Goal: Task Accomplishment & Management: Manage account settings

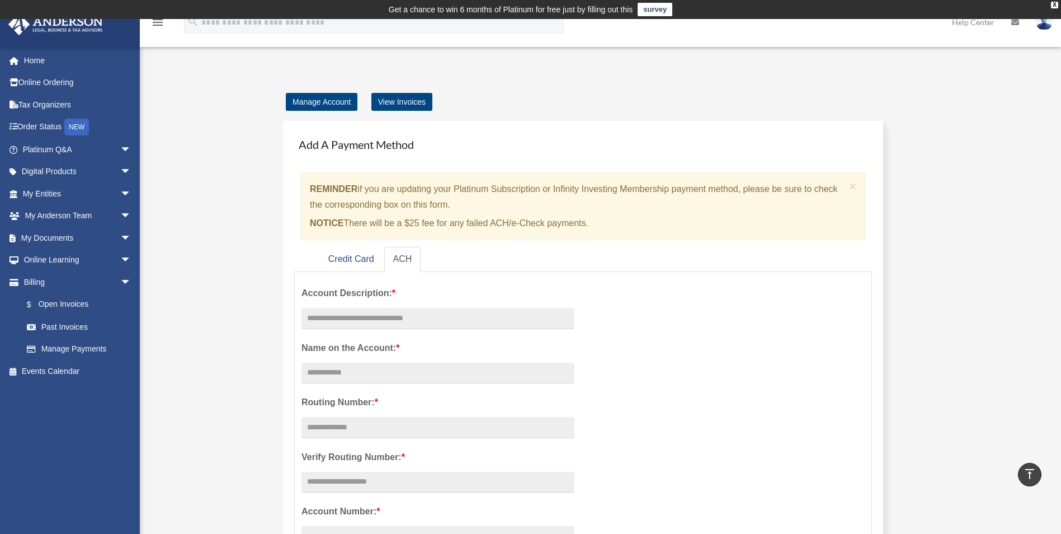
scroll to position [695, 0]
click at [412, 102] on link "View Invoices" at bounding box center [401, 102] width 61 height 18
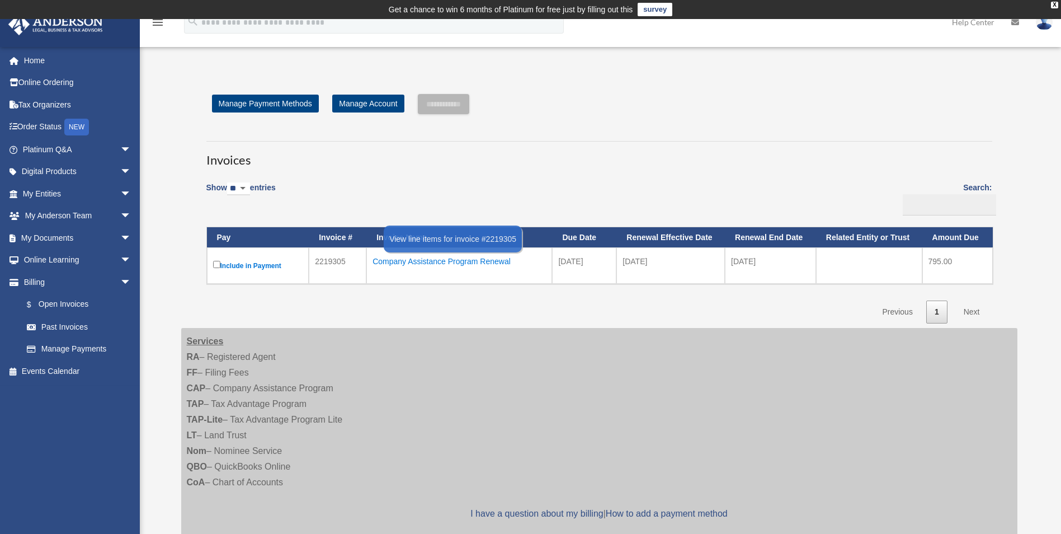
click at [416, 262] on div "Company Assistance Program Renewal" at bounding box center [459, 261] width 173 height 16
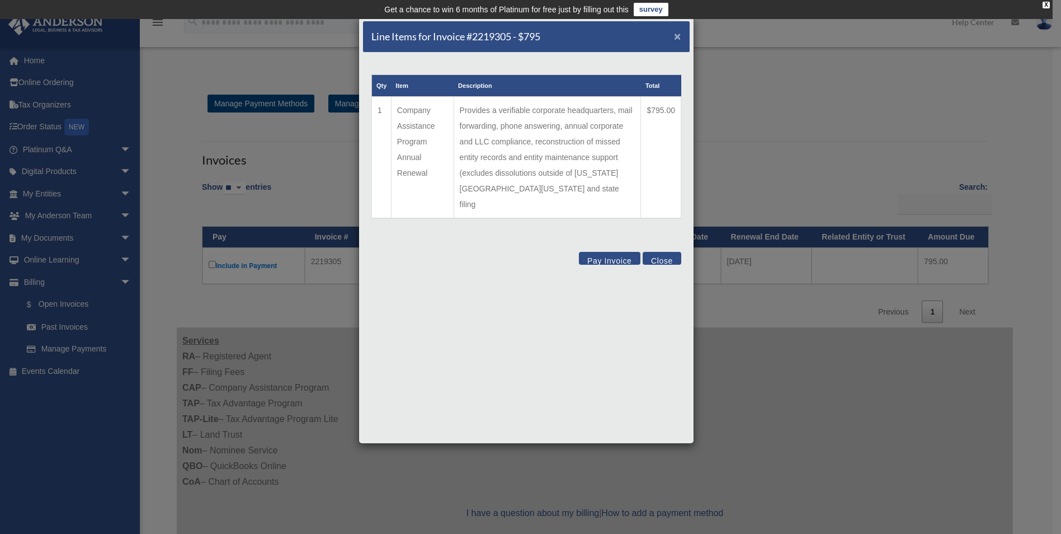
click at [677, 36] on span "×" at bounding box center [677, 36] width 7 height 13
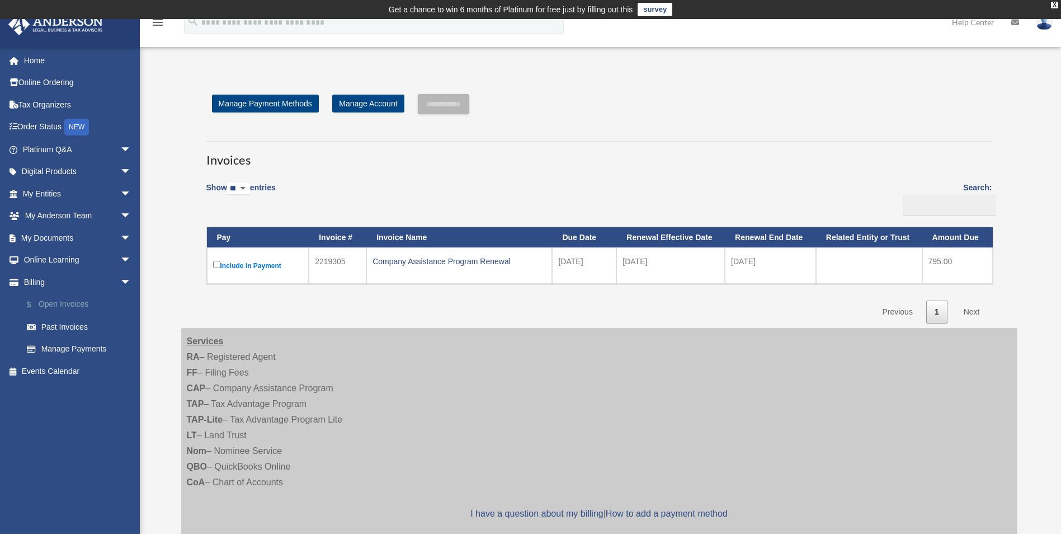
click at [67, 303] on link "$ Open Invoices" at bounding box center [82, 304] width 133 height 23
click at [69, 330] on link "Past Invoices" at bounding box center [82, 327] width 133 height 22
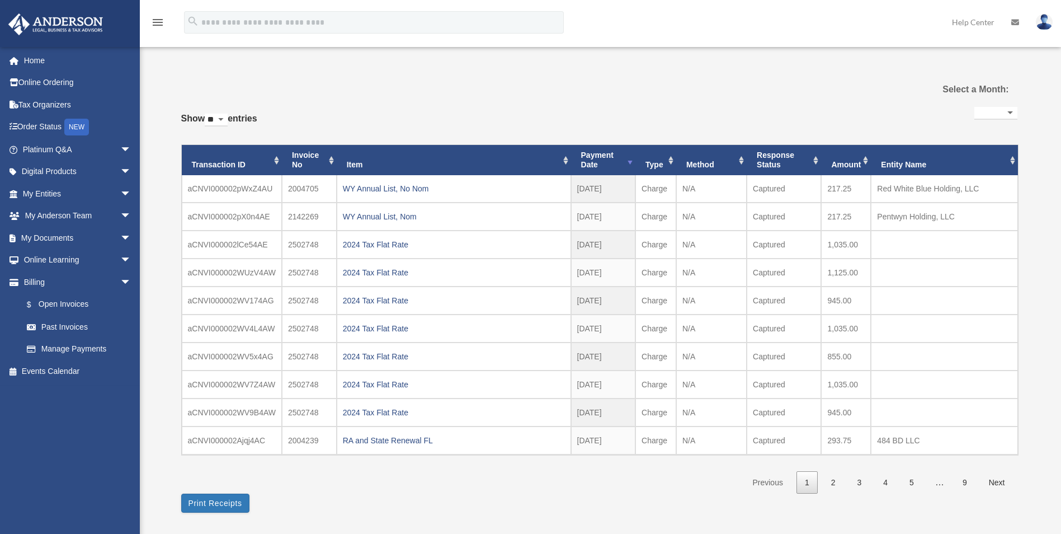
select select
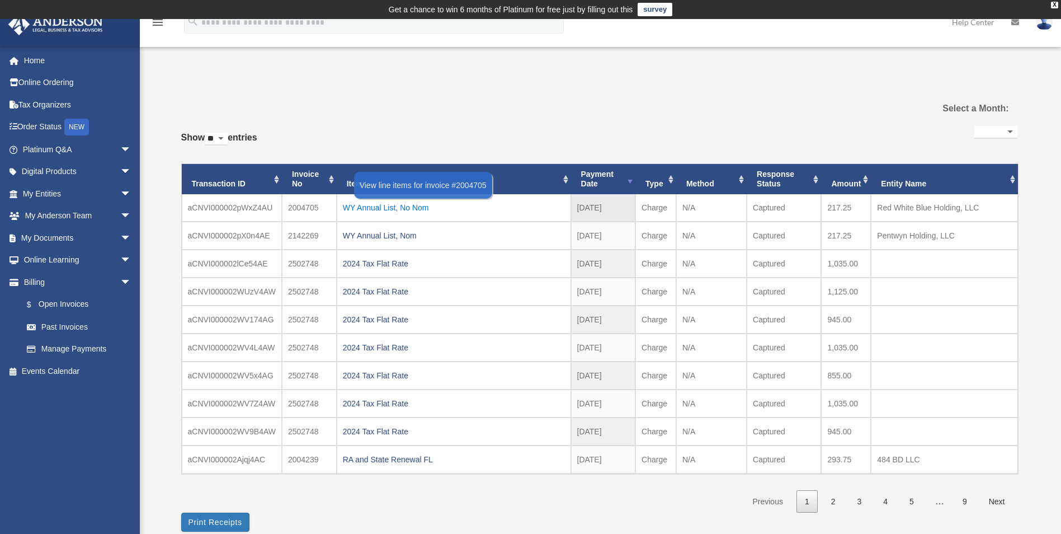
click at [367, 205] on div "WY Annual List, No Nom" at bounding box center [454, 208] width 222 height 16
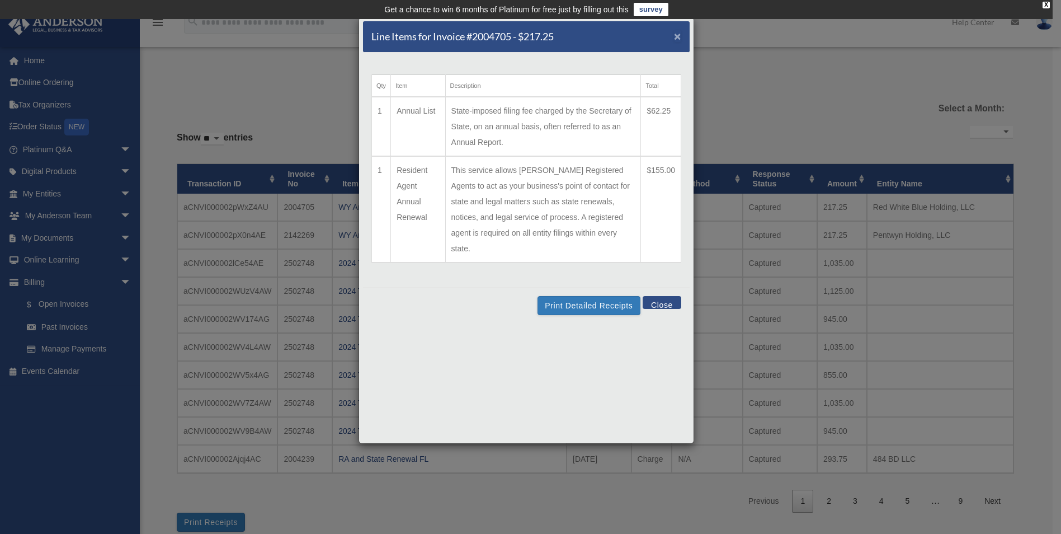
click at [679, 36] on span "×" at bounding box center [677, 36] width 7 height 13
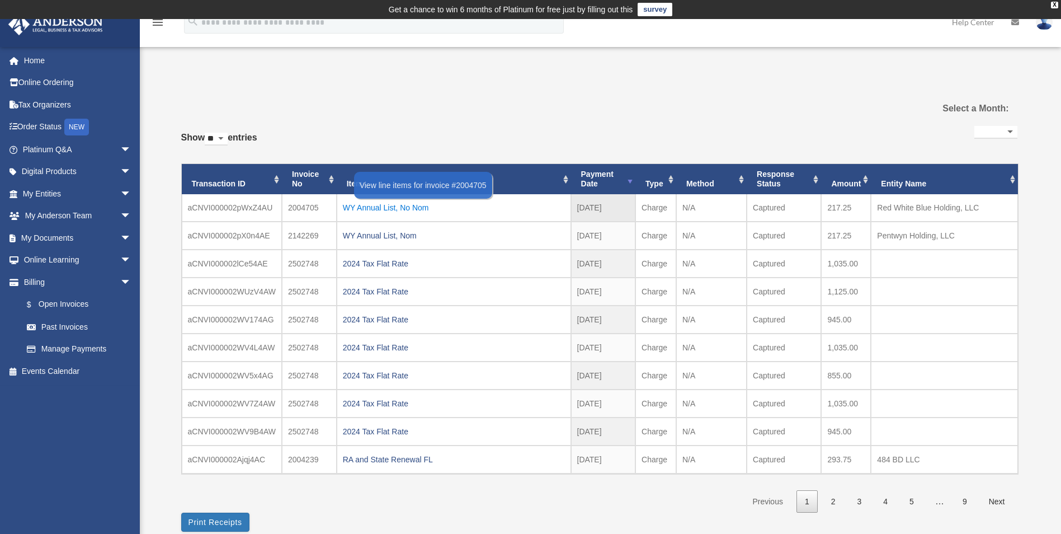
click at [398, 208] on div "WY Annual List, No Nom" at bounding box center [454, 208] width 222 height 16
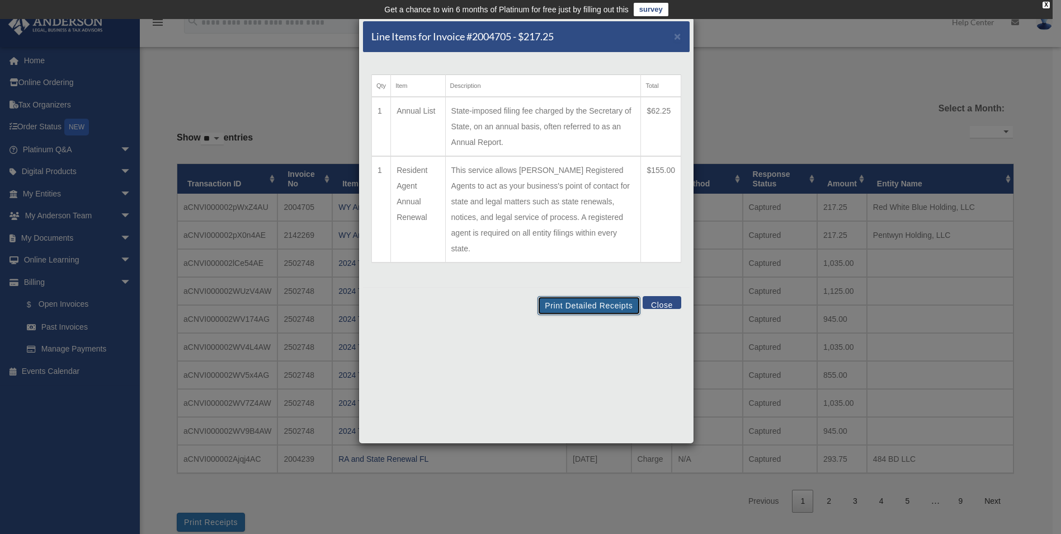
click at [596, 296] on button "Print Detailed Receipts" at bounding box center [589, 305] width 102 height 19
click at [230, 82] on div "Line Items for Invoice #2004705 - $217.25 × Qty Item Description Total 1 Annual…" at bounding box center [530, 267] width 1061 height 534
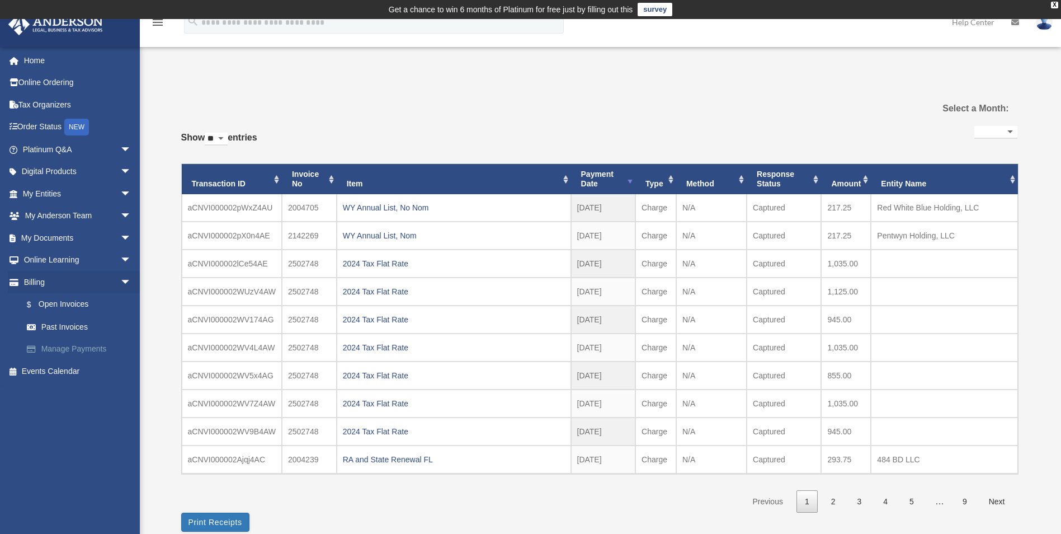
click at [64, 351] on link "Manage Payments" at bounding box center [82, 349] width 133 height 22
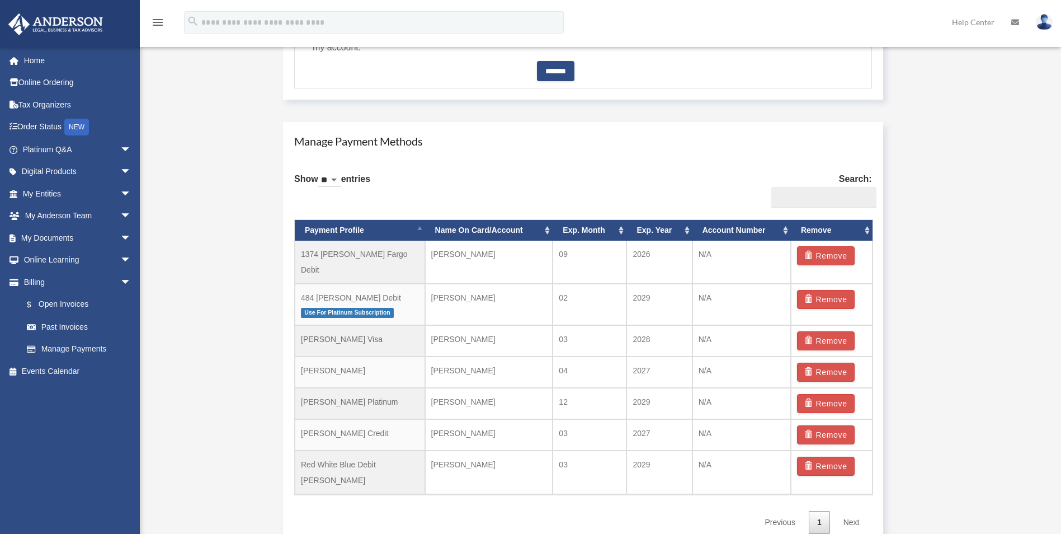
scroll to position [634, 0]
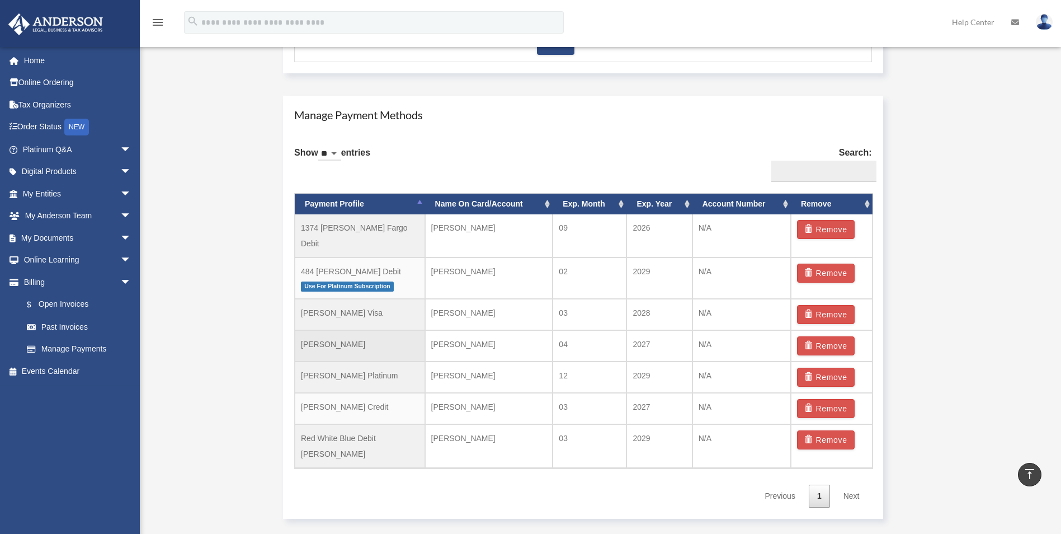
drag, startPoint x: 302, startPoint y: 333, endPoint x: 378, endPoint y: 333, distance: 76.1
click at [378, 333] on td "[PERSON_NAME]" at bounding box center [360, 345] width 130 height 31
copy td "[PERSON_NAME]"
drag, startPoint x: 301, startPoint y: 426, endPoint x: 396, endPoint y: 426, distance: 95.1
click at [396, 426] on td "Red White Blue Debit [PERSON_NAME]" at bounding box center [360, 446] width 130 height 44
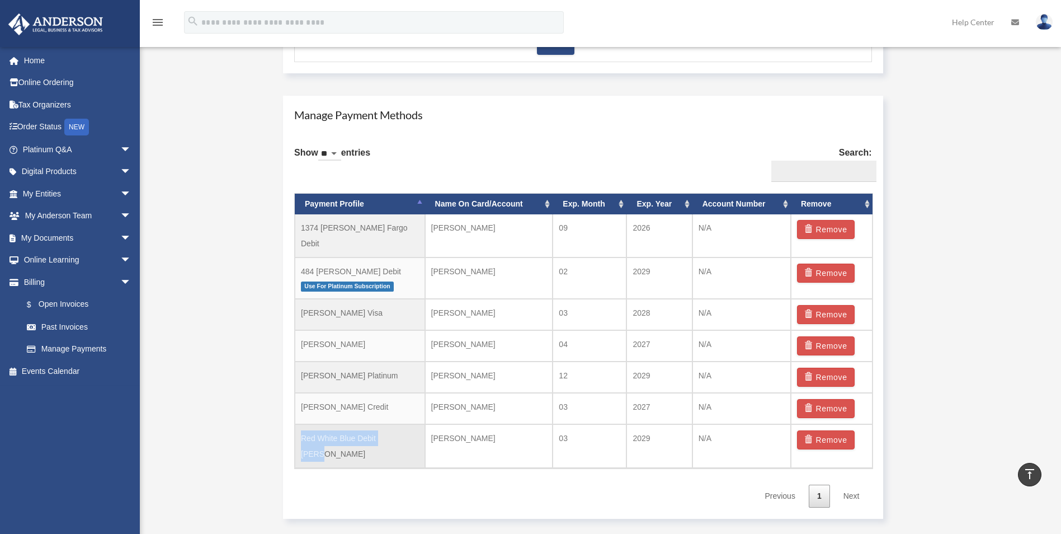
copy td "Red White Blue Debit [PERSON_NAME]"
